Goal: Information Seeking & Learning: Check status

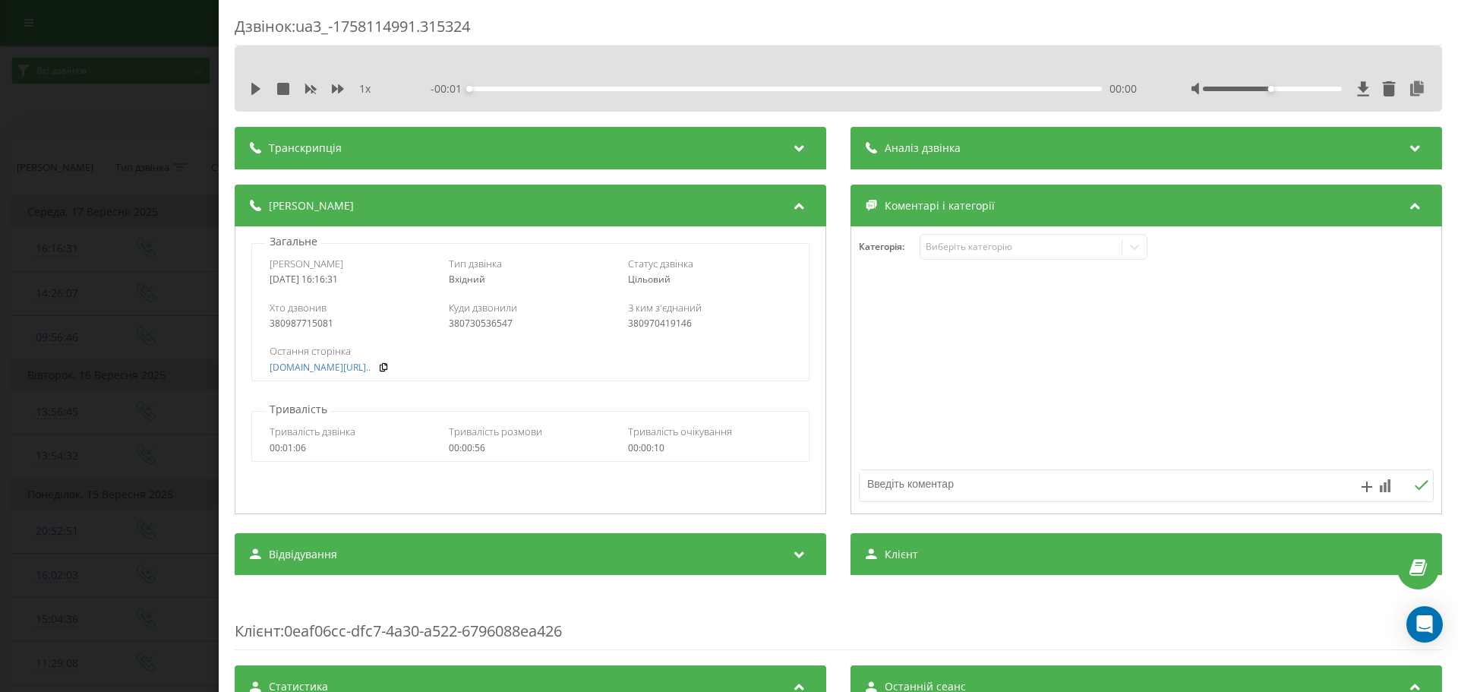
click at [163, 200] on div "Дзвінок : ua3_-1758114991.315324 1 x - 00:01 00:00 00:00 Транскрипція Для AI-ан…" at bounding box center [729, 346] width 1458 height 692
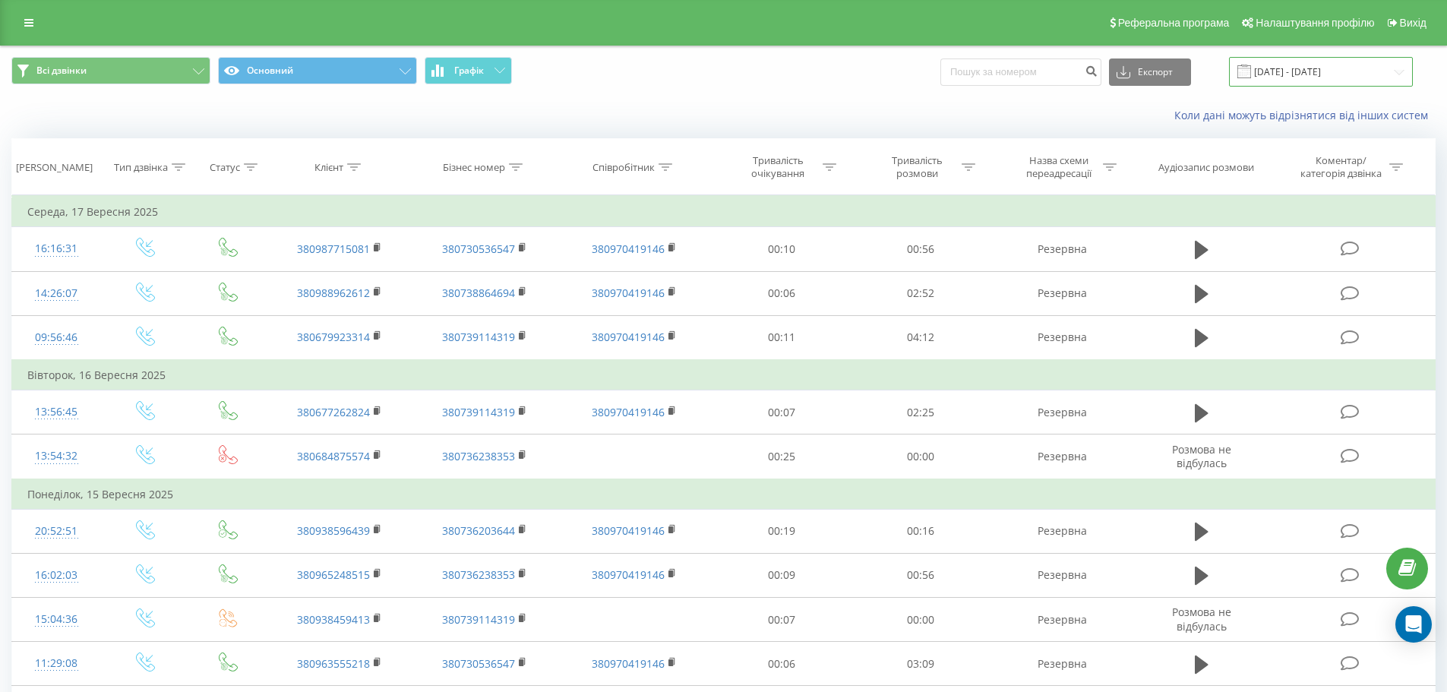
click at [1295, 77] on input "[DATE] - [DATE]" at bounding box center [1321, 72] width 184 height 30
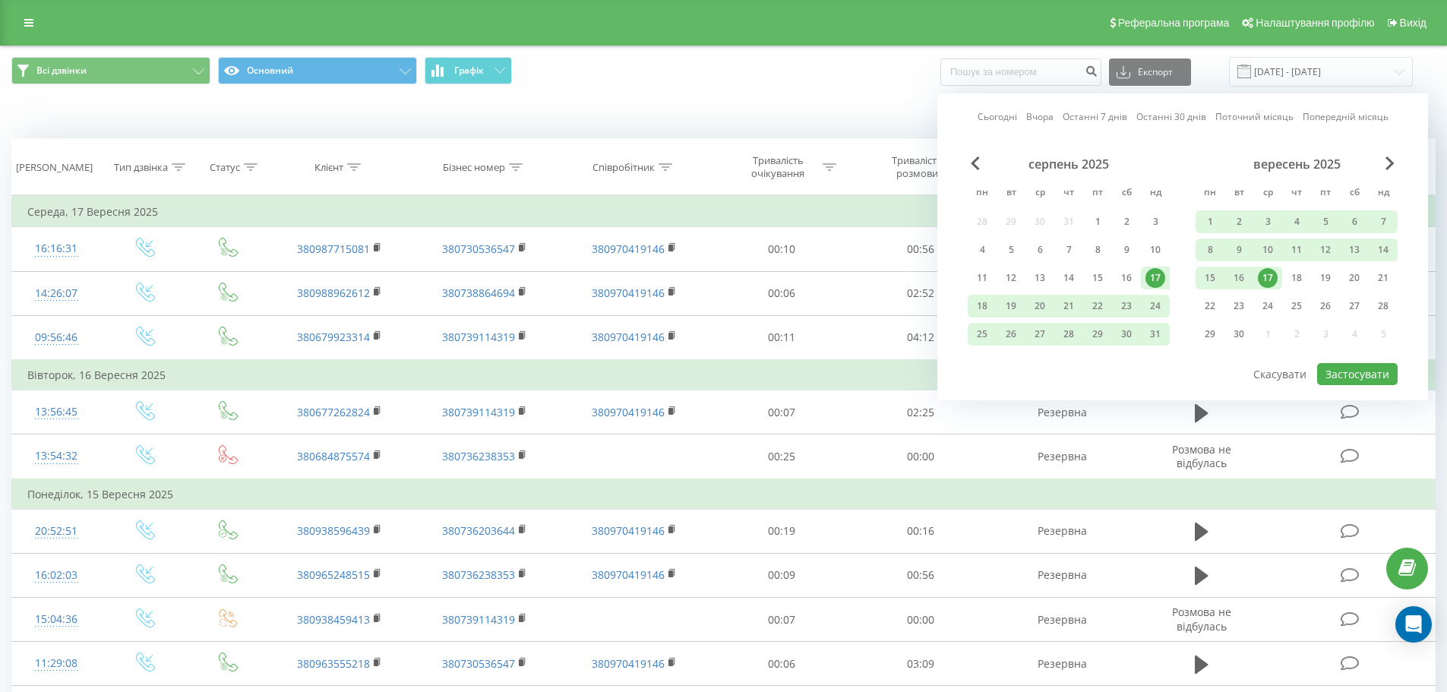
click at [1097, 114] on link "Останні 7 днів" at bounding box center [1094, 116] width 65 height 14
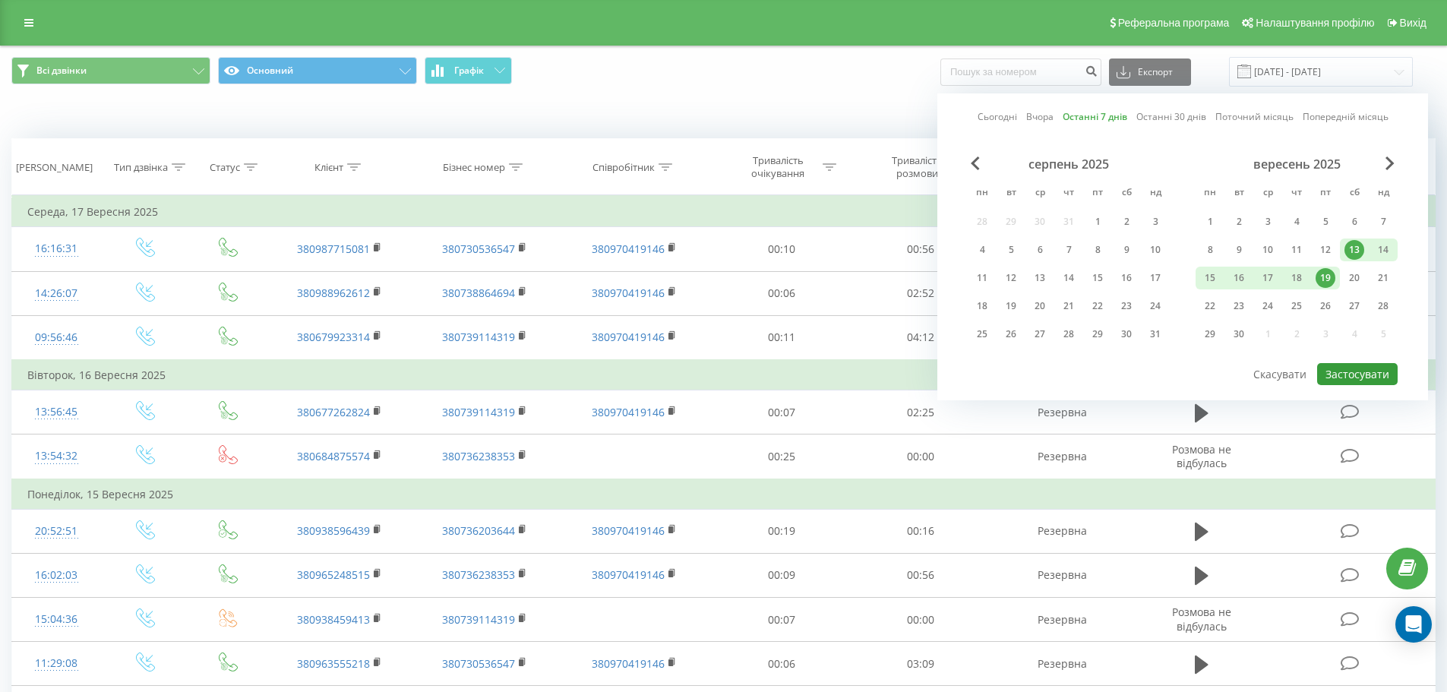
click at [1330, 367] on button "Застосувати" at bounding box center [1357, 374] width 80 height 22
type input "[DATE] - [DATE]"
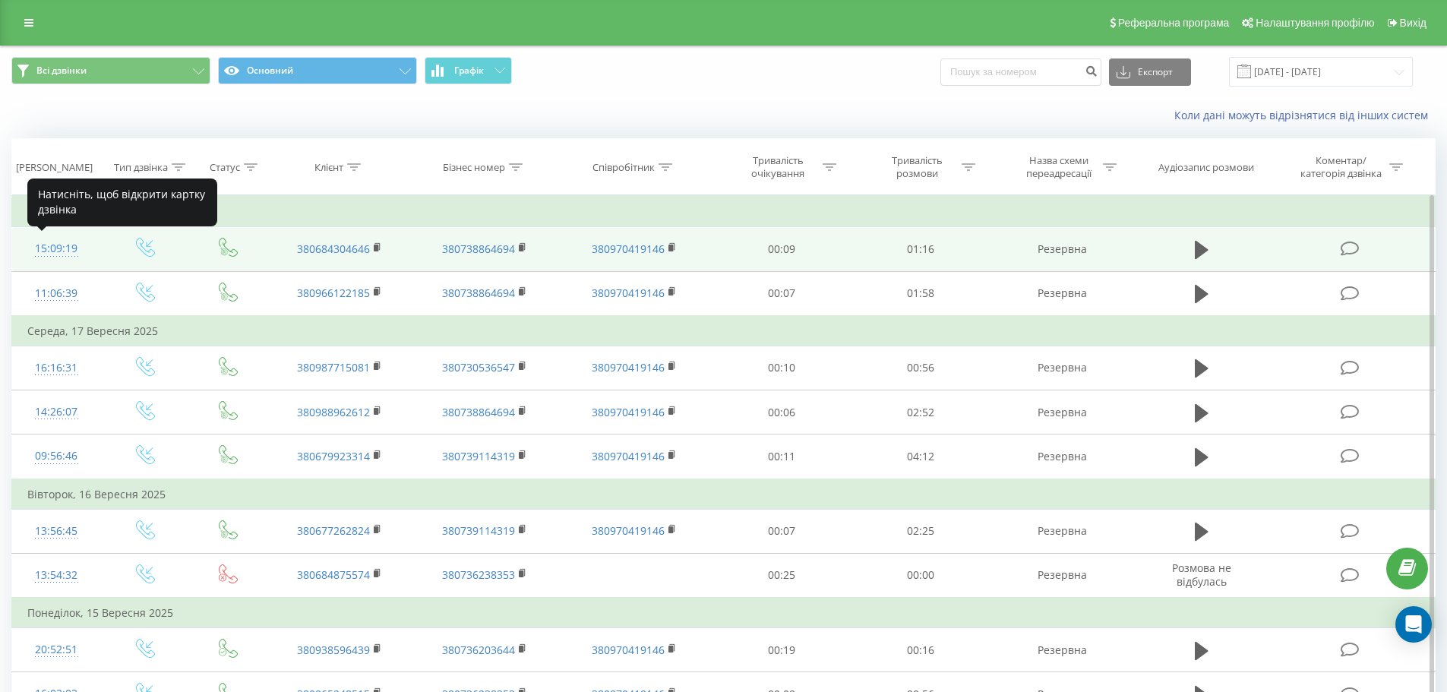
click at [55, 248] on div "15:09:19" at bounding box center [56, 249] width 58 height 30
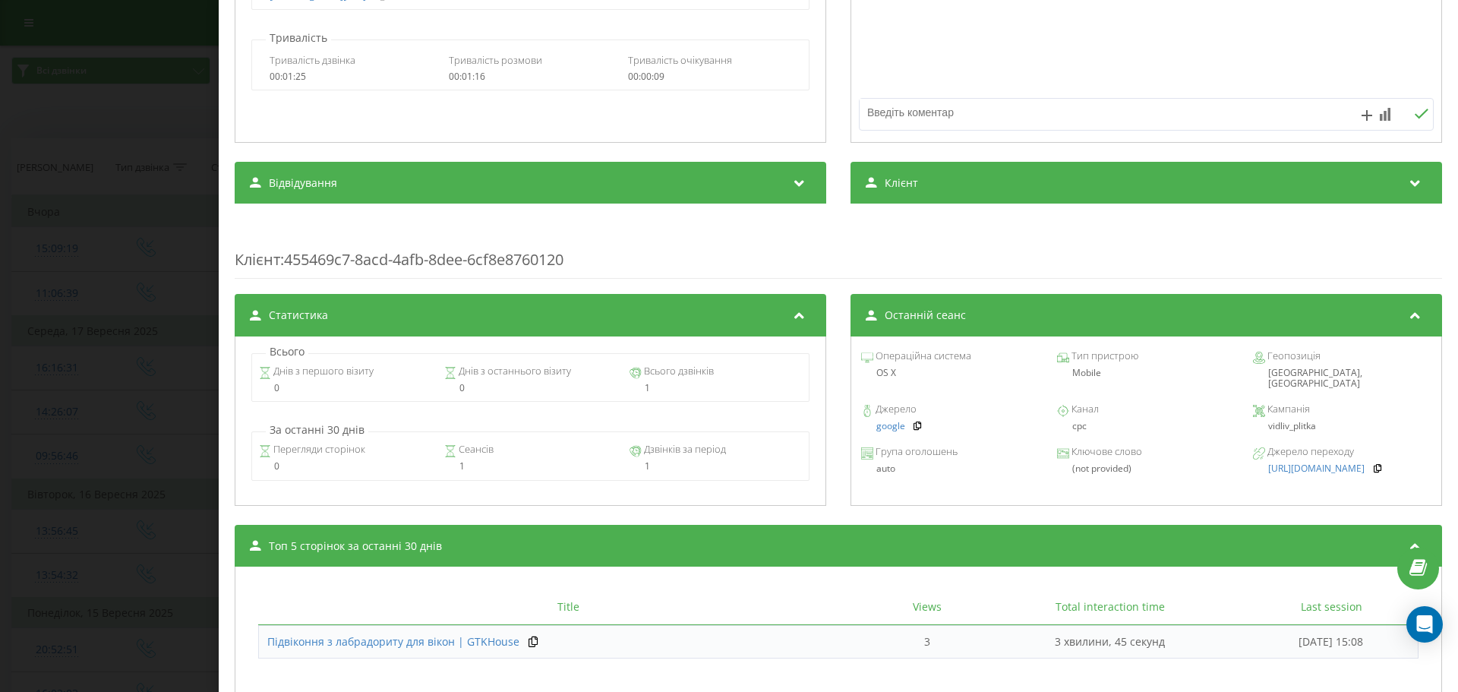
scroll to position [380, 0]
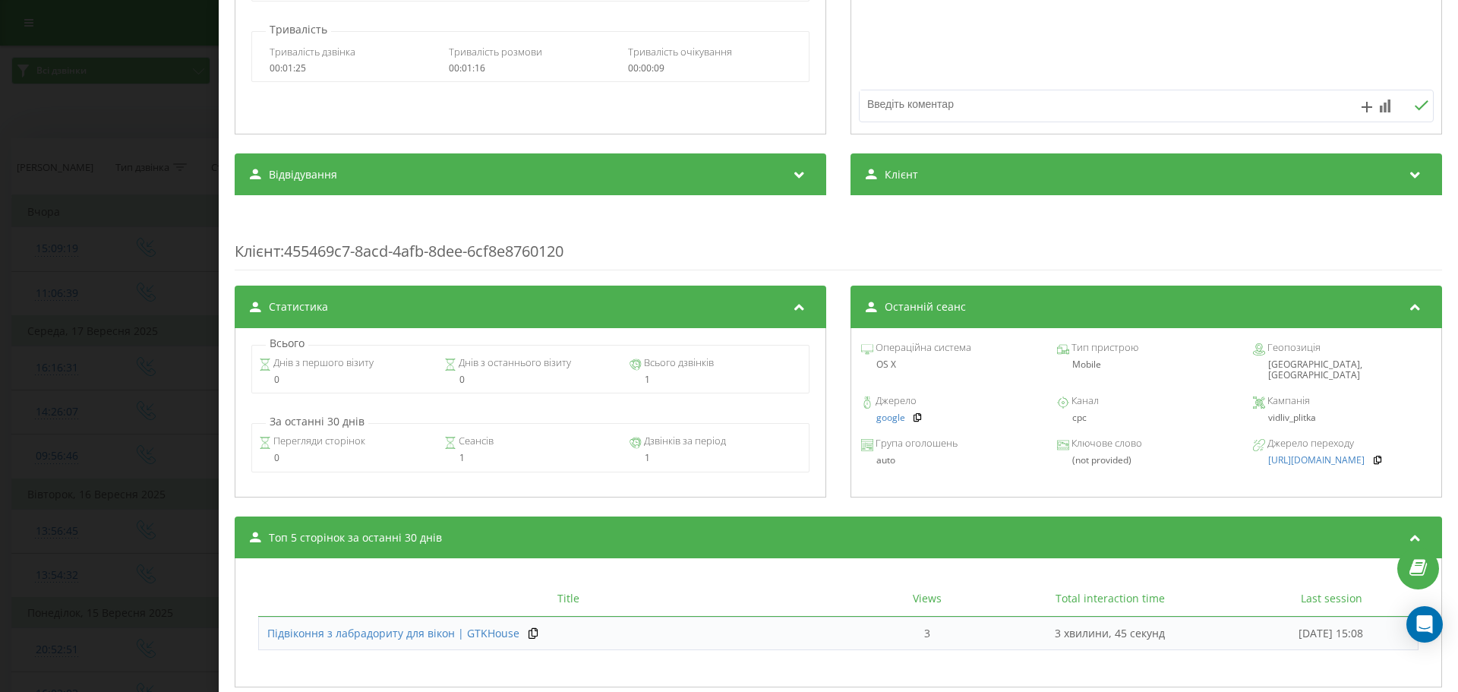
click at [96, 431] on div "Дзвінок : ua4_-1758197359.6200325 1 x - 01:16 00:00 00:00 Транскрипція Для AI-а…" at bounding box center [729, 346] width 1458 height 692
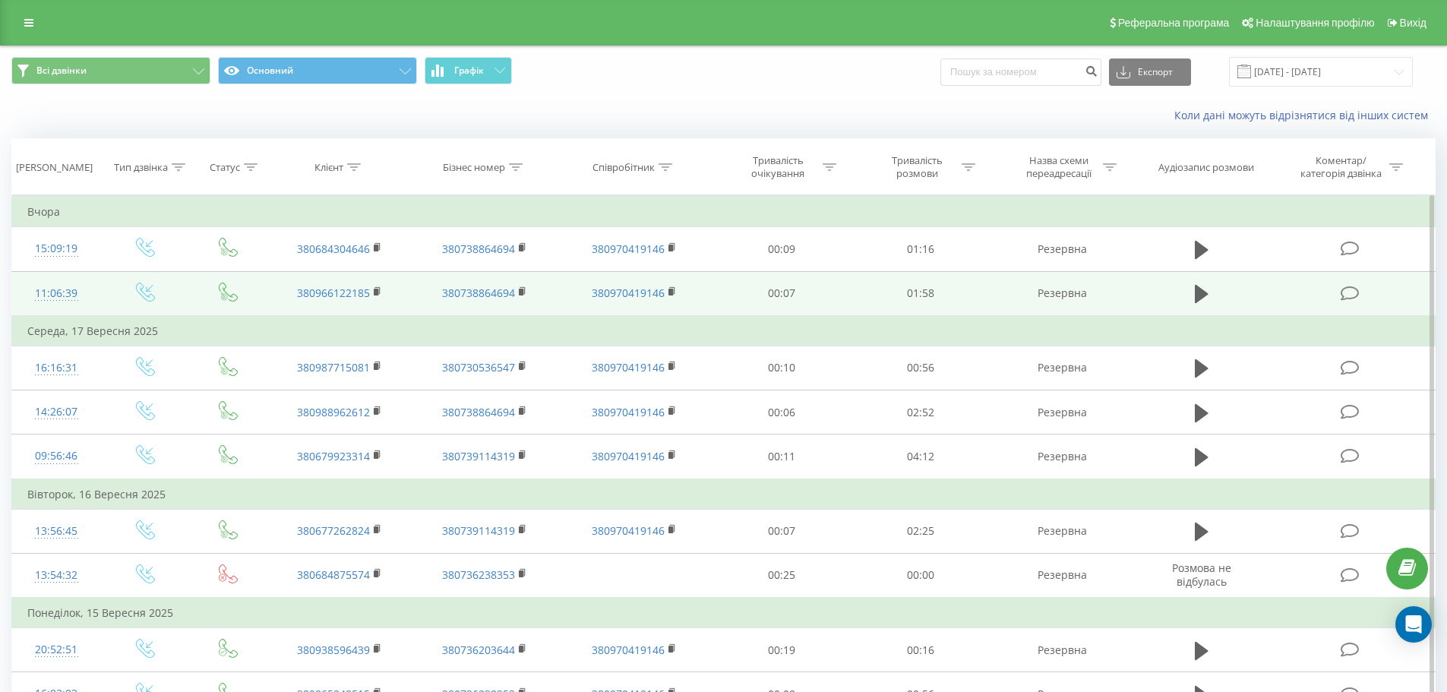
click at [52, 288] on div "11:06:39" at bounding box center [56, 294] width 58 height 30
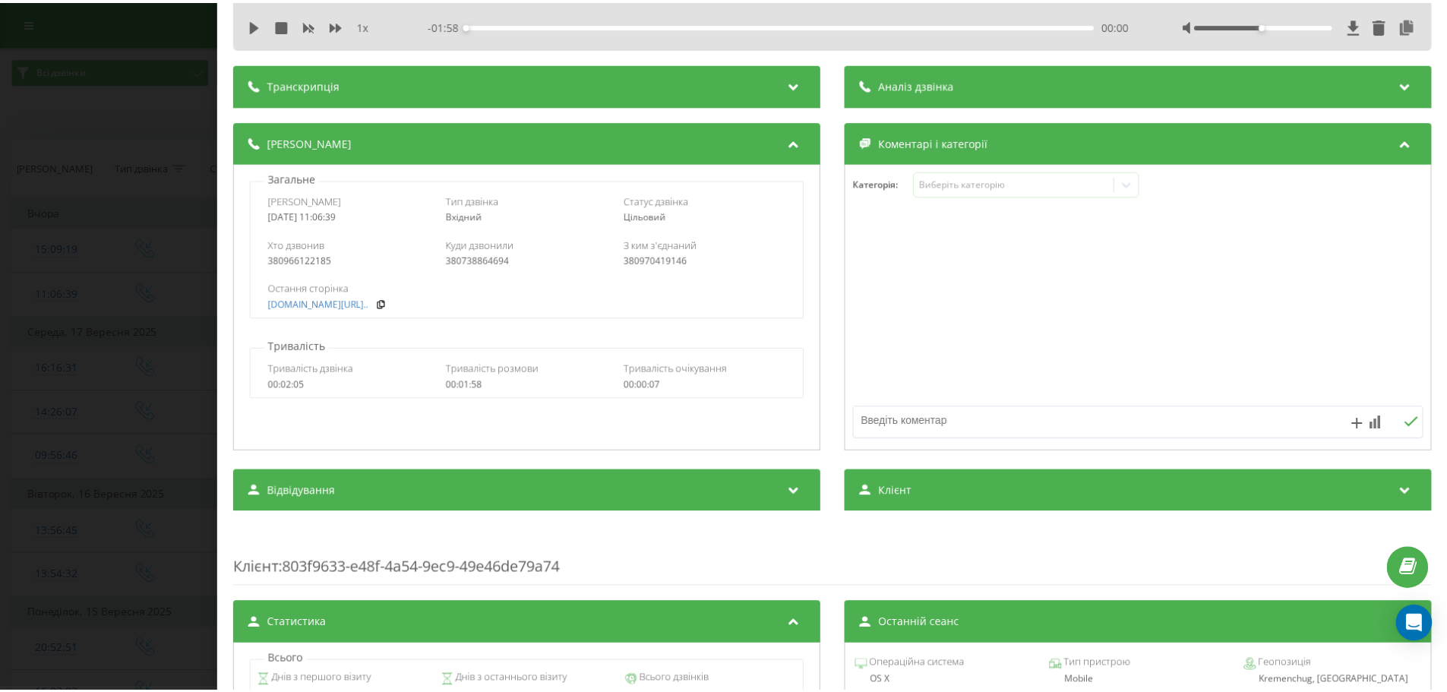
scroll to position [24, 0]
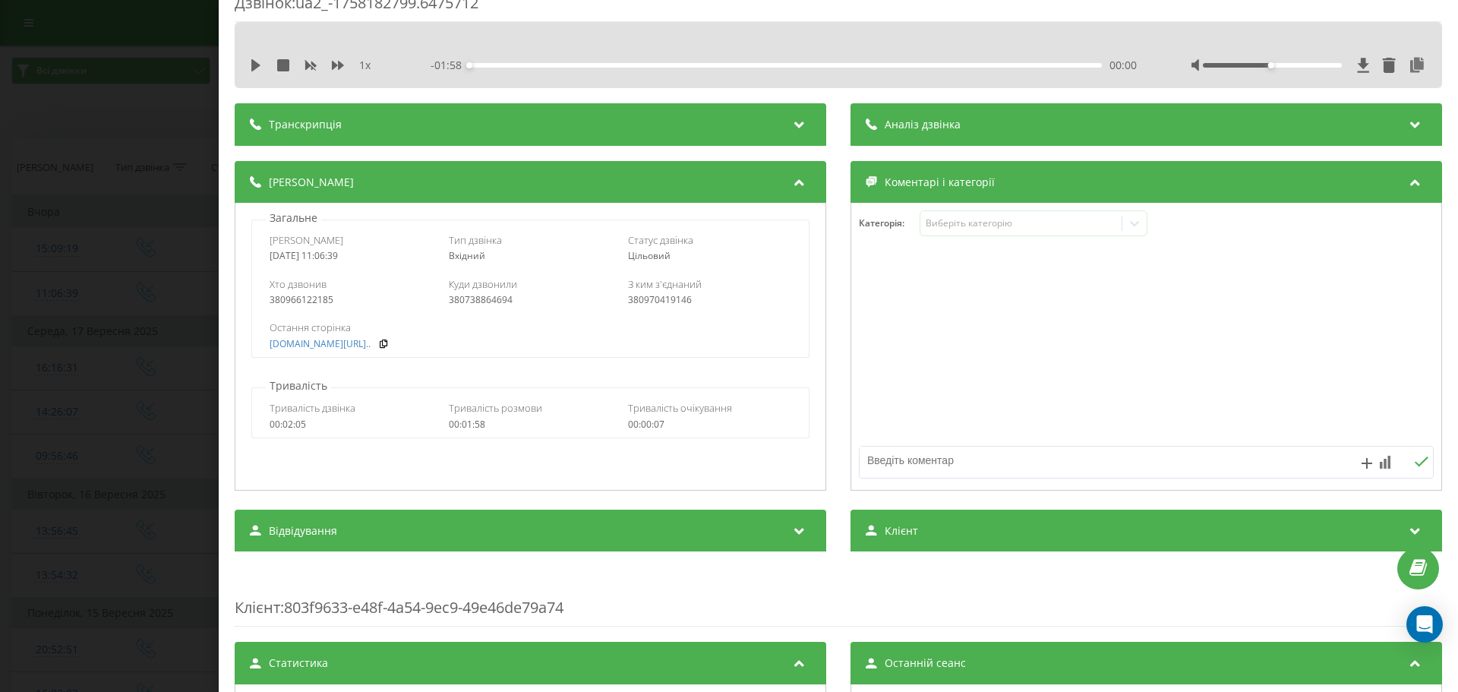
click at [5, 479] on div "Дзвінок : ua2_-1758182799.6475712 1 x - 01:58 00:00 00:00 Транскрипція Для AI-а…" at bounding box center [729, 346] width 1458 height 692
